Goal: Transaction & Acquisition: Purchase product/service

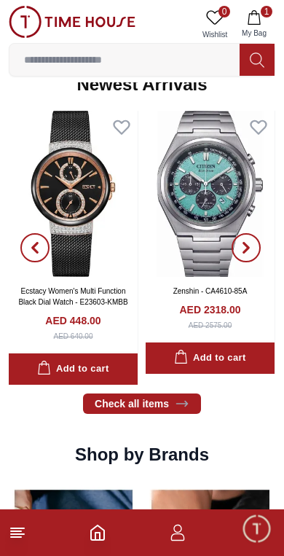
scroll to position [961, 0]
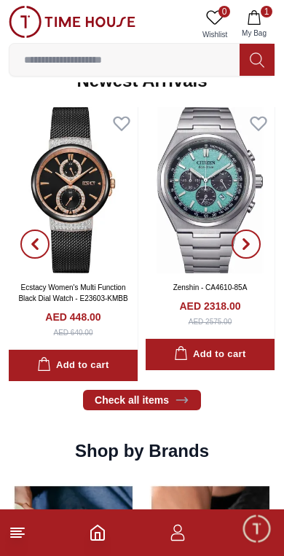
click at [221, 15] on span "0" at bounding box center [225, 12] width 12 height 12
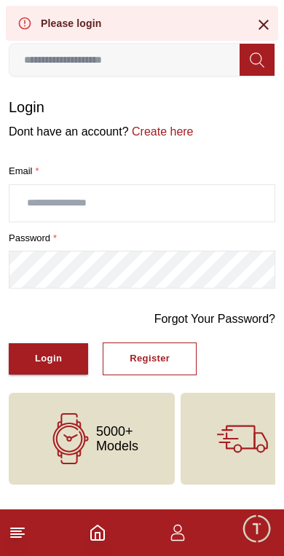
click at [267, 23] on icon at bounding box center [264, 25] width 10 height 10
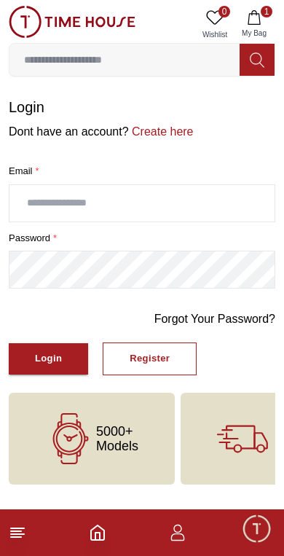
click at [262, 14] on span "1" at bounding box center [267, 12] width 12 height 12
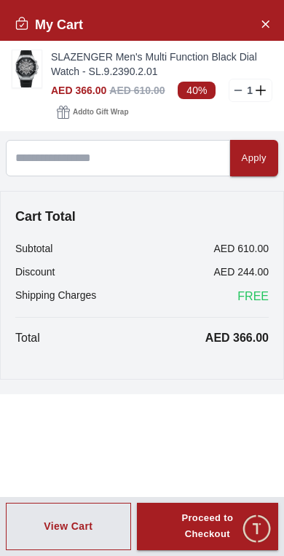
click at [267, 25] on icon "Close Account" at bounding box center [265, 23] width 7 height 7
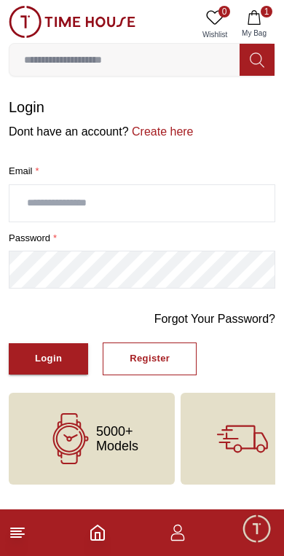
click at [171, 58] on input at bounding box center [124, 59] width 230 height 29
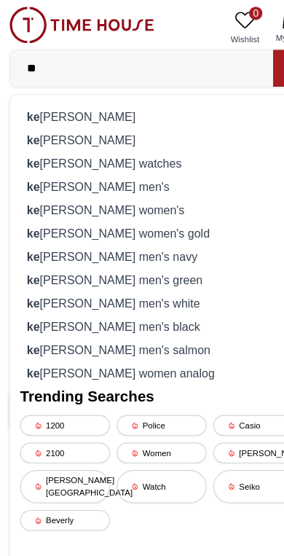
type input "**"
click at [99, 104] on div "ke [PERSON_NAME]" at bounding box center [142, 102] width 248 height 20
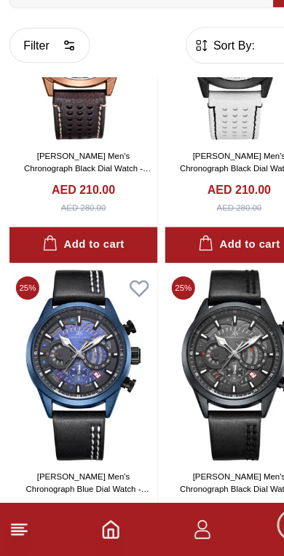
scroll to position [2688, 0]
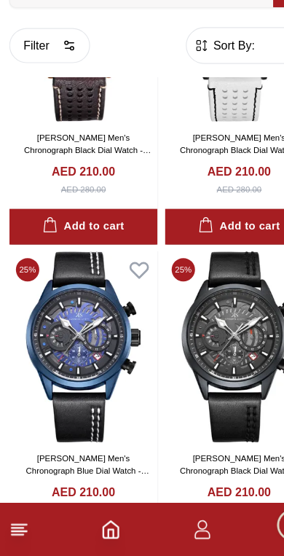
click at [198, 289] on img at bounding box center [210, 372] width 130 height 167
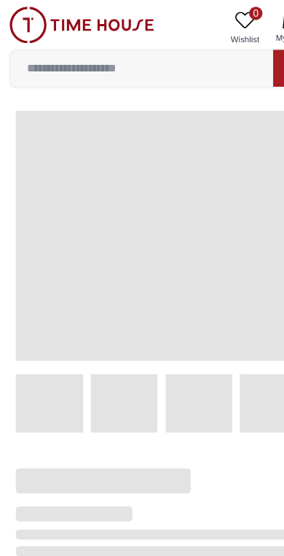
click at [222, 324] on div at bounding box center [130, 226] width 278 height 305
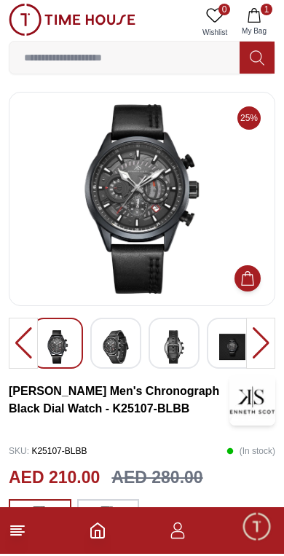
click at [174, 225] on img at bounding box center [142, 201] width 242 height 190
click at [121, 347] on img at bounding box center [116, 349] width 26 height 34
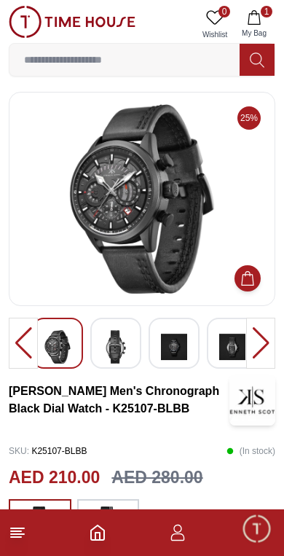
click at [163, 351] on img at bounding box center [174, 347] width 26 height 34
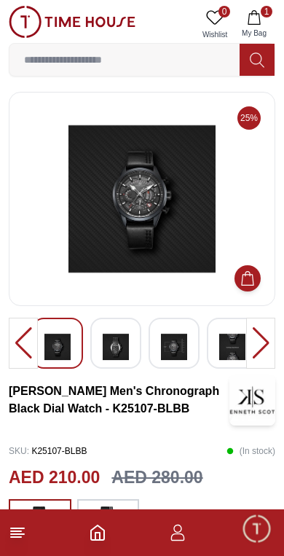
click at [183, 351] on img at bounding box center [174, 347] width 26 height 34
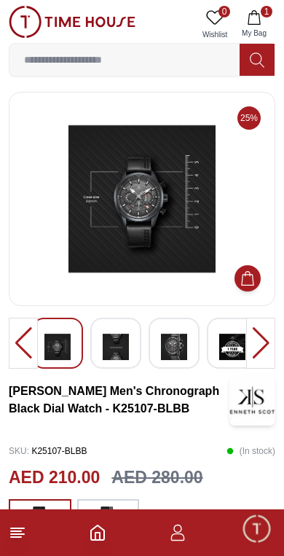
click at [185, 346] on img at bounding box center [174, 347] width 26 height 34
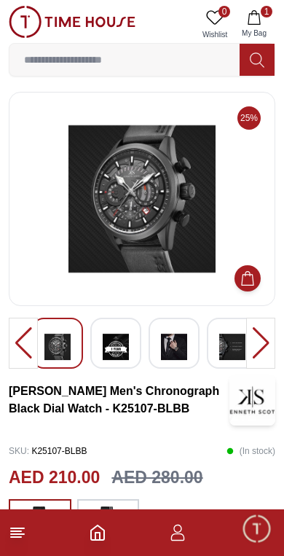
click at [187, 346] on img at bounding box center [174, 347] width 26 height 34
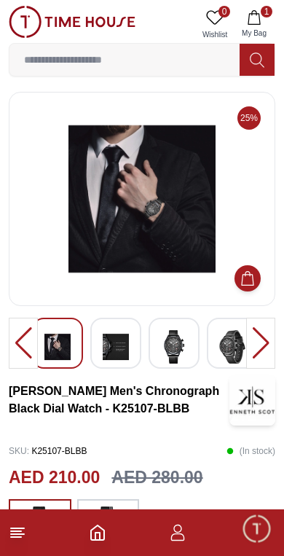
click at [237, 352] on img at bounding box center [232, 347] width 26 height 34
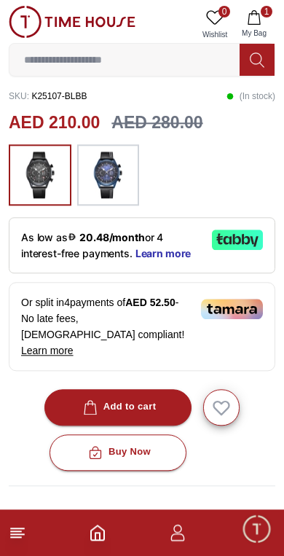
scroll to position [357, 0]
click at [148, 399] on div "Add to cart" at bounding box center [118, 407] width 77 height 17
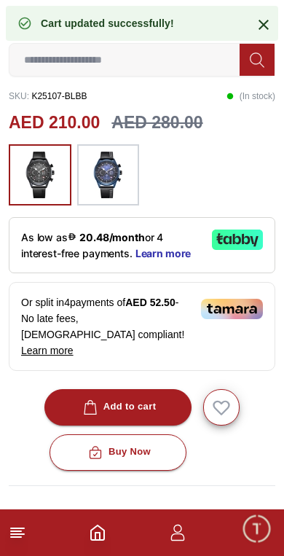
click at [255, 18] on icon at bounding box center [263, 24] width 17 height 17
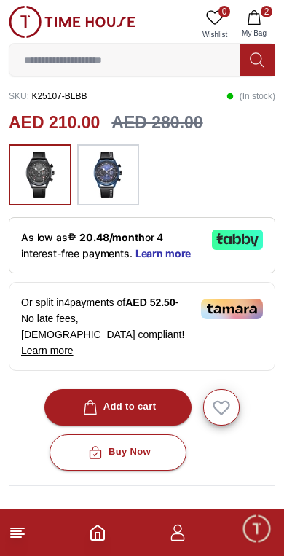
click at [262, 23] on button "2 My Bag" at bounding box center [254, 24] width 42 height 37
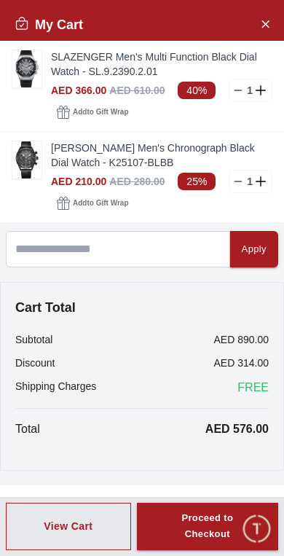
click at [28, 75] on img at bounding box center [26, 68] width 29 height 37
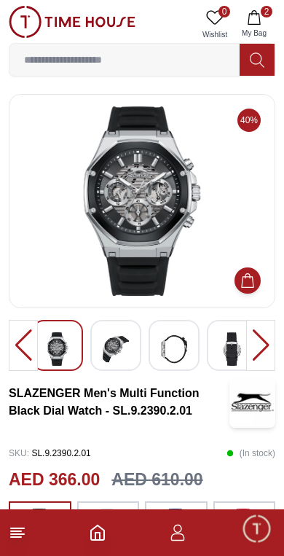
click at [258, 348] on div at bounding box center [260, 345] width 29 height 51
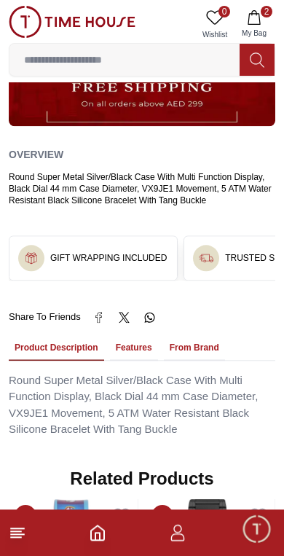
scroll to position [807, 0]
click at [251, 19] on icon "button" at bounding box center [254, 17] width 15 height 15
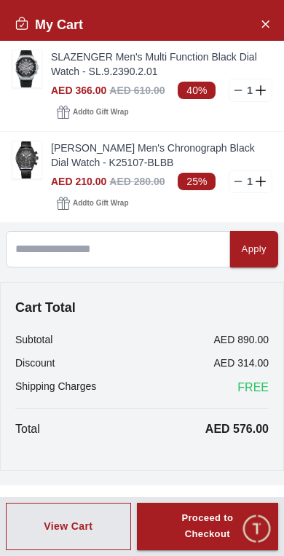
click at [109, 114] on span "Add to Gift Wrap" at bounding box center [100, 112] width 55 height 15
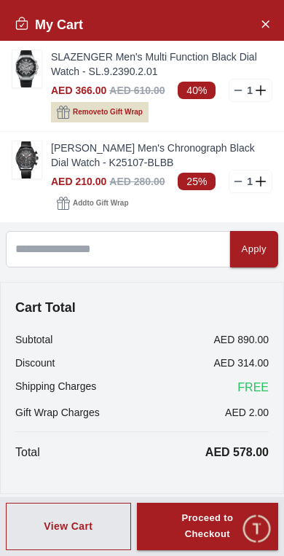
click at [257, 386] on span "FREE" at bounding box center [253, 387] width 31 height 17
click at [268, 30] on icon "Close Account" at bounding box center [266, 24] width 12 height 18
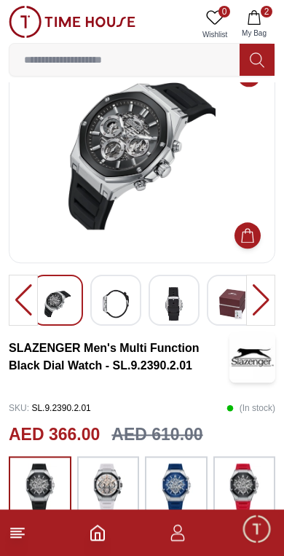
scroll to position [0, 0]
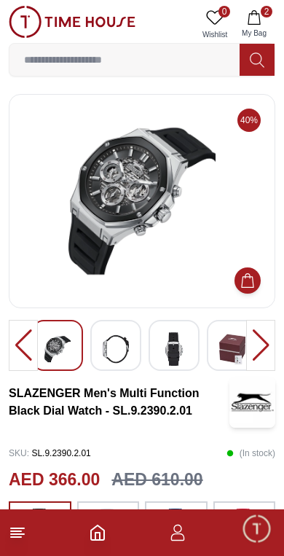
click at [20, 536] on icon at bounding box center [17, 532] width 17 height 17
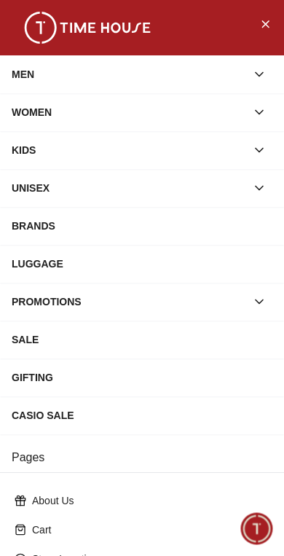
click at [274, 28] on button "Close Menu" at bounding box center [265, 23] width 23 height 23
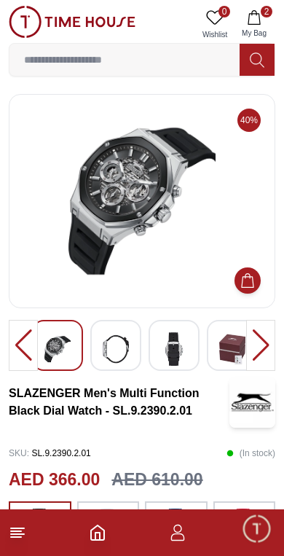
click at [262, 531] on span "Minimize live chat window" at bounding box center [256, 528] width 42 height 42
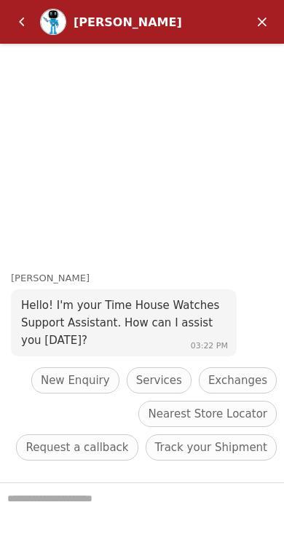
click at [262, 15] on em "Minimize" at bounding box center [262, 21] width 29 height 29
